Goal: Download file/media

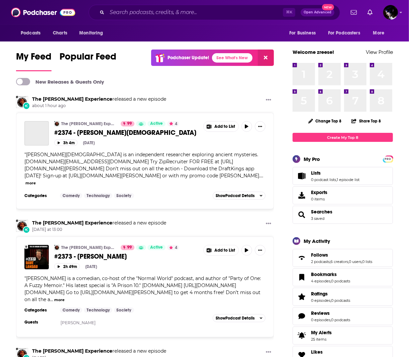
click at [179, 23] on div "Podcasts Charts Monitoring ⌘ K Open Advanced New For Business For Podcasters Mo…" at bounding box center [204, 12] width 409 height 25
click at [178, 16] on input "Search podcasts, credits, & more..." at bounding box center [195, 12] width 176 height 11
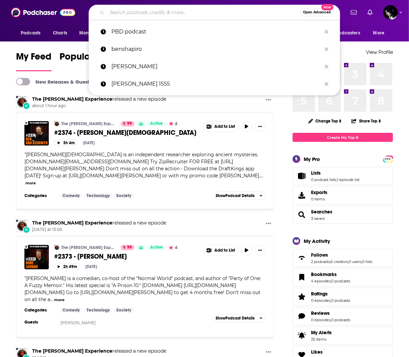
paste input "The Real Reason [PERSON_NAME] Should Resign | Guests: [PERSON_NAME] | [DATE]"
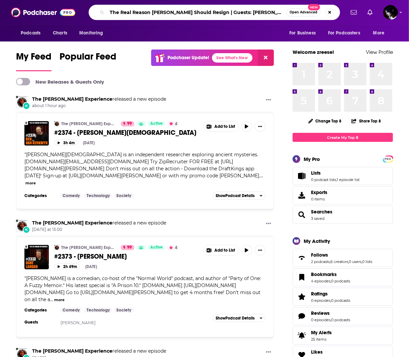
type input "The Real Reason [PERSON_NAME] Should Resign | Guests: [PERSON_NAME] | [DATE]"
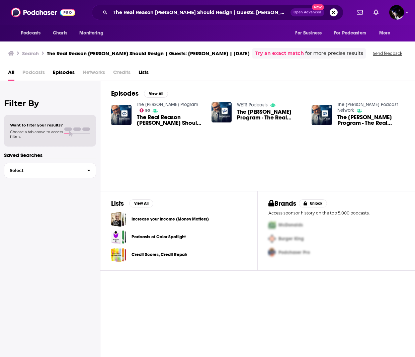
click at [156, 116] on span "The Real Reason [PERSON_NAME] Should Resign | Guests: [PERSON_NAME] | [DATE]" at bounding box center [170, 119] width 67 height 11
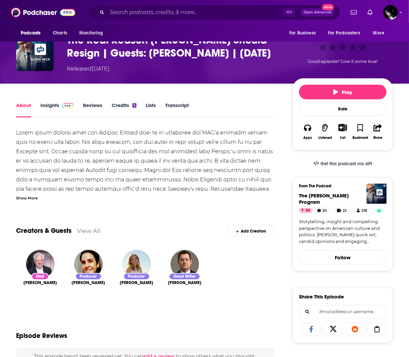
scroll to position [230, 0]
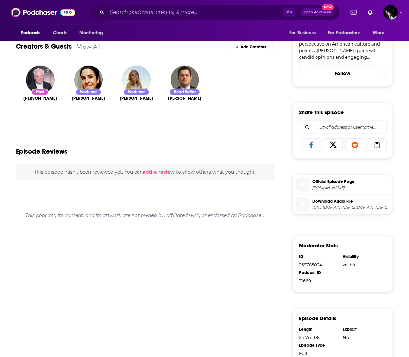
click at [348, 198] on span "Download Audio File" at bounding box center [351, 201] width 78 height 6
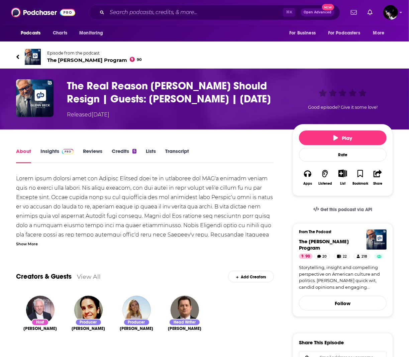
click at [176, 94] on h1 "The Real Reason [PERSON_NAME] Should Resign | Guests: [PERSON_NAME] | [DATE]" at bounding box center [174, 92] width 215 height 26
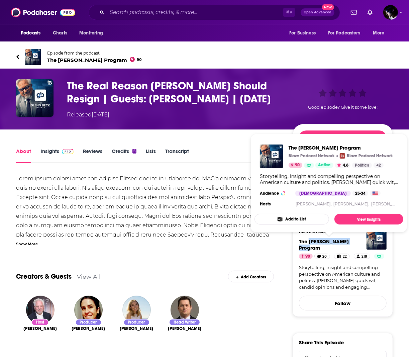
drag, startPoint x: 360, startPoint y: 242, endPoint x: 309, endPoint y: 242, distance: 51.2
click at [309, 242] on h4 "The [PERSON_NAME] Program" at bounding box center [343, 244] width 88 height 13
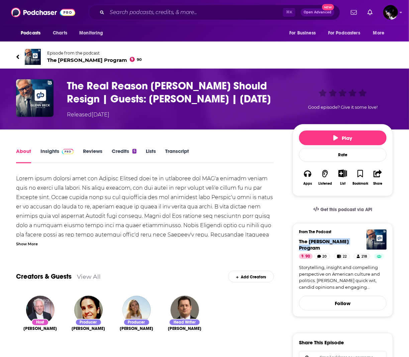
copy span "[PERSON_NAME] Program"
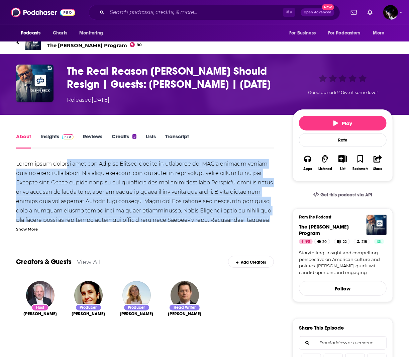
drag, startPoint x: 254, startPoint y: 224, endPoint x: 62, endPoint y: 174, distance: 198.2
click at [62, 169] on div "Learn more about your ad choices. Visit [DOMAIN_NAME][URL] Show More" at bounding box center [145, 195] width 258 height 73
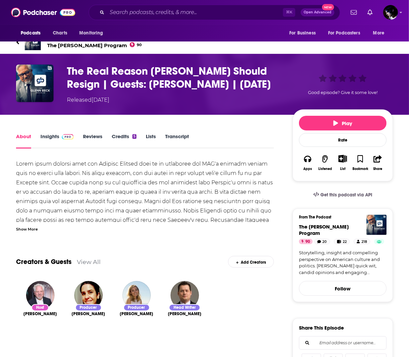
click at [39, 230] on div "Show More" at bounding box center [145, 228] width 258 height 6
